Goal: Task Accomplishment & Management: Manage account settings

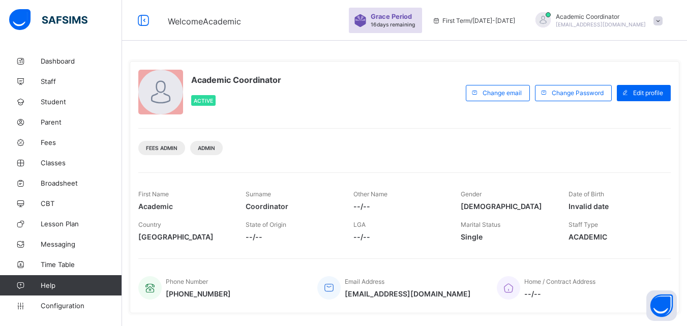
click at [663, 22] on span at bounding box center [658, 20] width 9 height 9
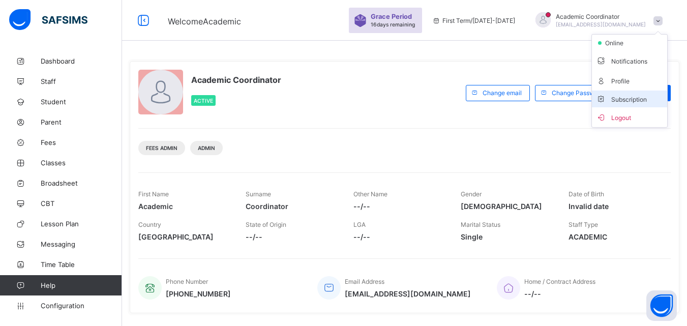
click at [643, 99] on span "Subscription" at bounding box center [621, 100] width 51 height 8
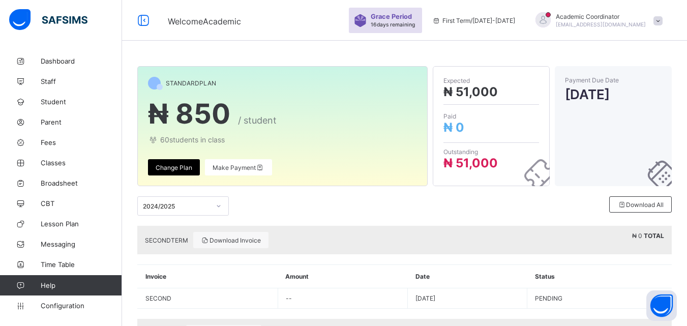
click at [335, 153] on span at bounding box center [282, 151] width 269 height 15
click at [663, 19] on span at bounding box center [658, 20] width 9 height 9
click at [277, 139] on span "60 students in class" at bounding box center [282, 139] width 269 height 9
drag, startPoint x: 679, startPoint y: 77, endPoint x: 694, endPoint y: 83, distance: 16.9
click at [687, 81] on html "Welcome Academic Grace Period 16 days remaining First Term / [DATE]-[DATE] Acad…" at bounding box center [343, 213] width 687 height 427
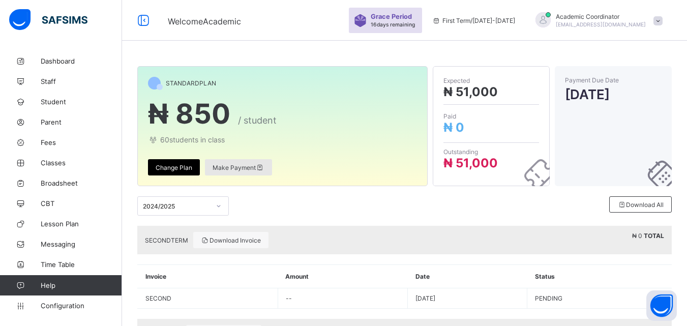
click at [236, 168] on span "Make Payment" at bounding box center [239, 168] width 52 height 8
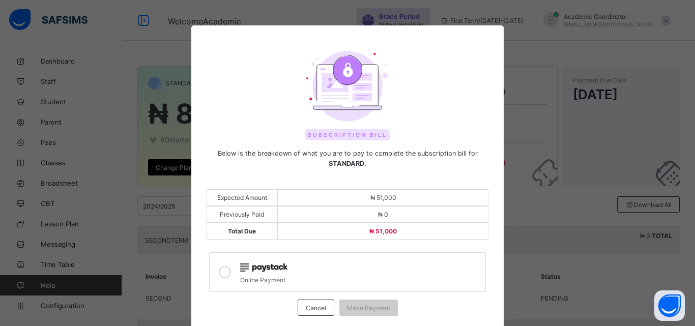
click at [555, 89] on div "Subscription Bill Below is the breakdown of what you are to pay to complete the…" at bounding box center [347, 163] width 695 height 326
click at [306, 305] on span "Cancel" at bounding box center [316, 308] width 20 height 8
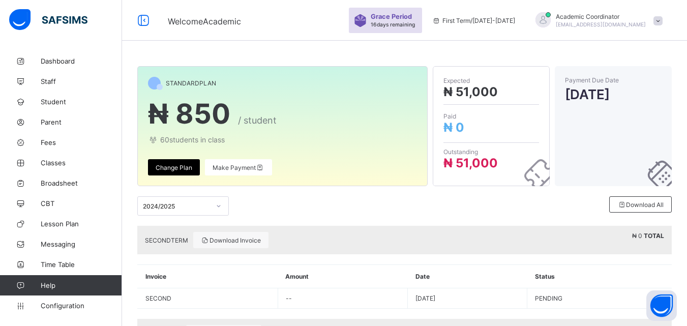
click at [183, 169] on span "Change Plan" at bounding box center [174, 168] width 37 height 8
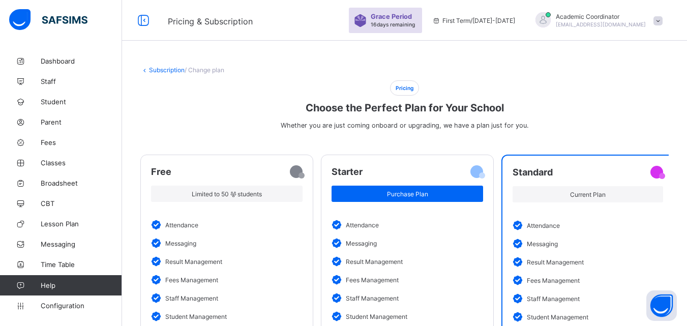
click at [273, 88] on div "Pricing Choose the Perfect Plan for Your School Whether you are just coming onb…" at bounding box center [404, 106] width 529 height 45
click at [156, 70] on link "Subscription" at bounding box center [167, 70] width 36 height 8
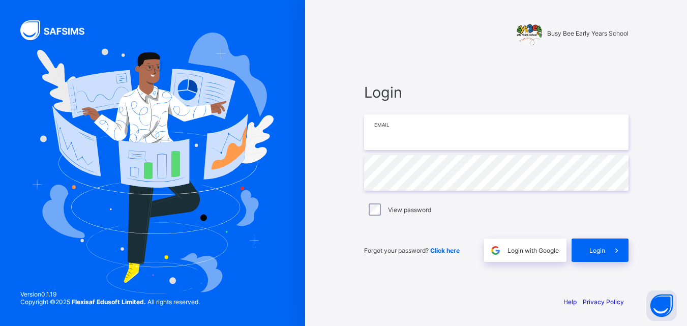
type input "**********"
